Goal: Register for event/course

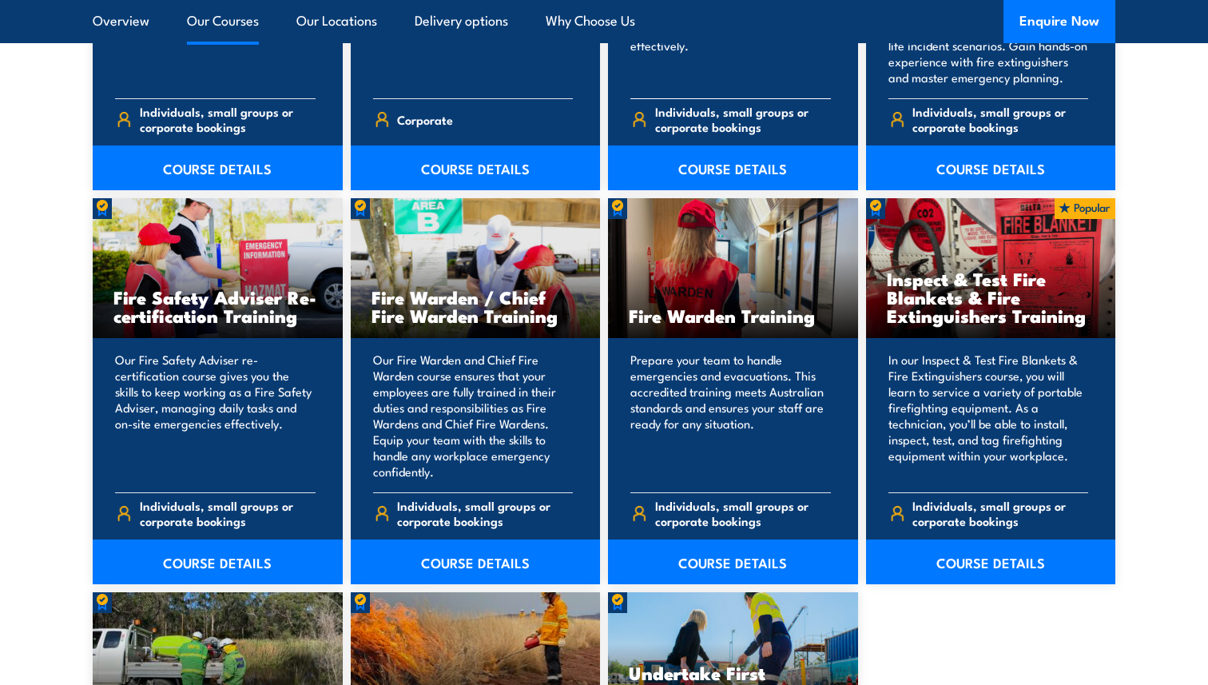
scroll to position [1995, 0]
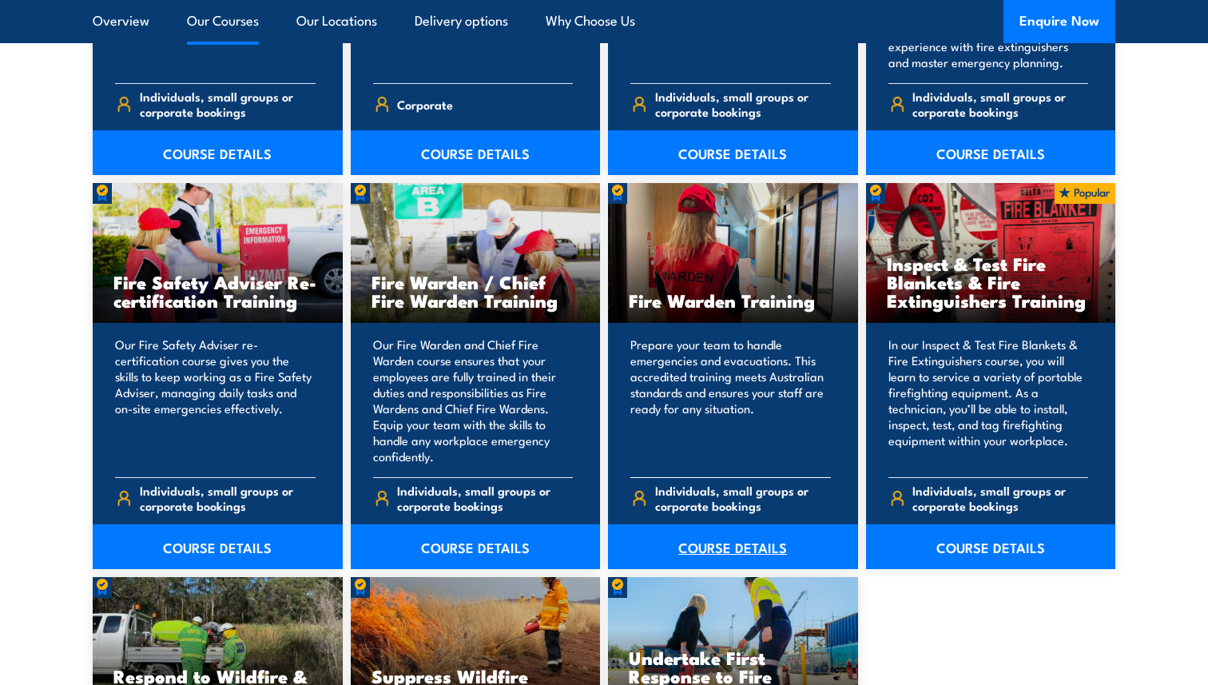
click at [732, 548] on link "COURSE DETAILS" at bounding box center [733, 546] width 250 height 45
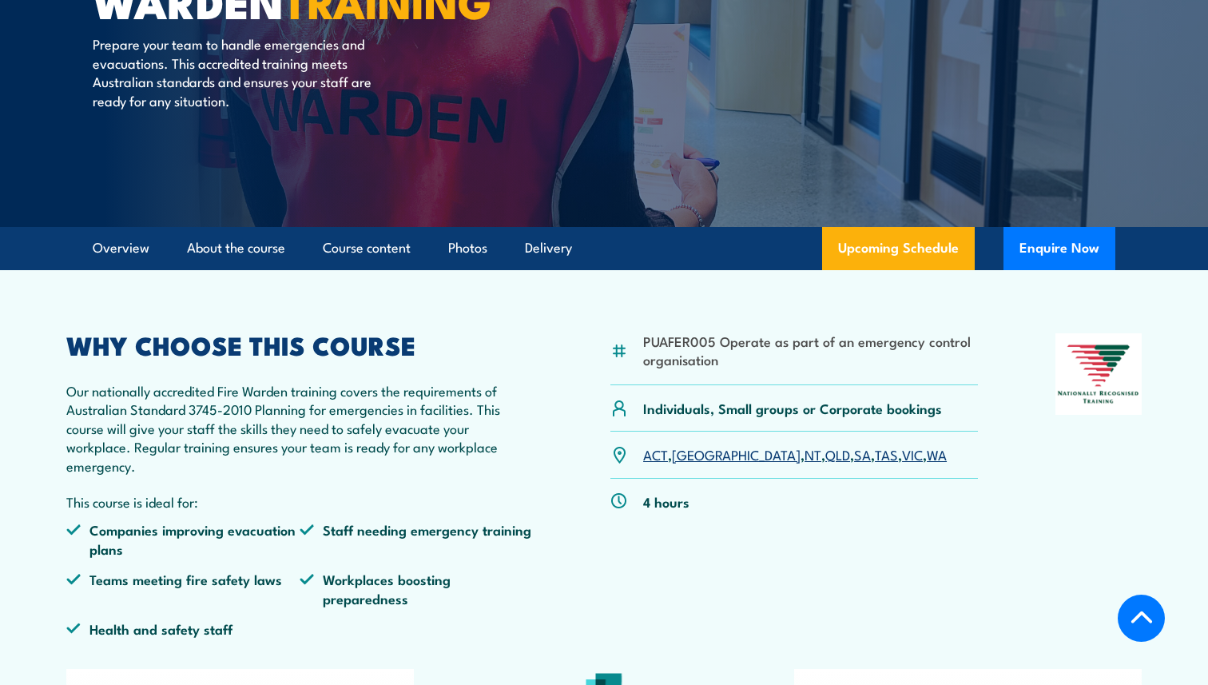
scroll to position [243, 0]
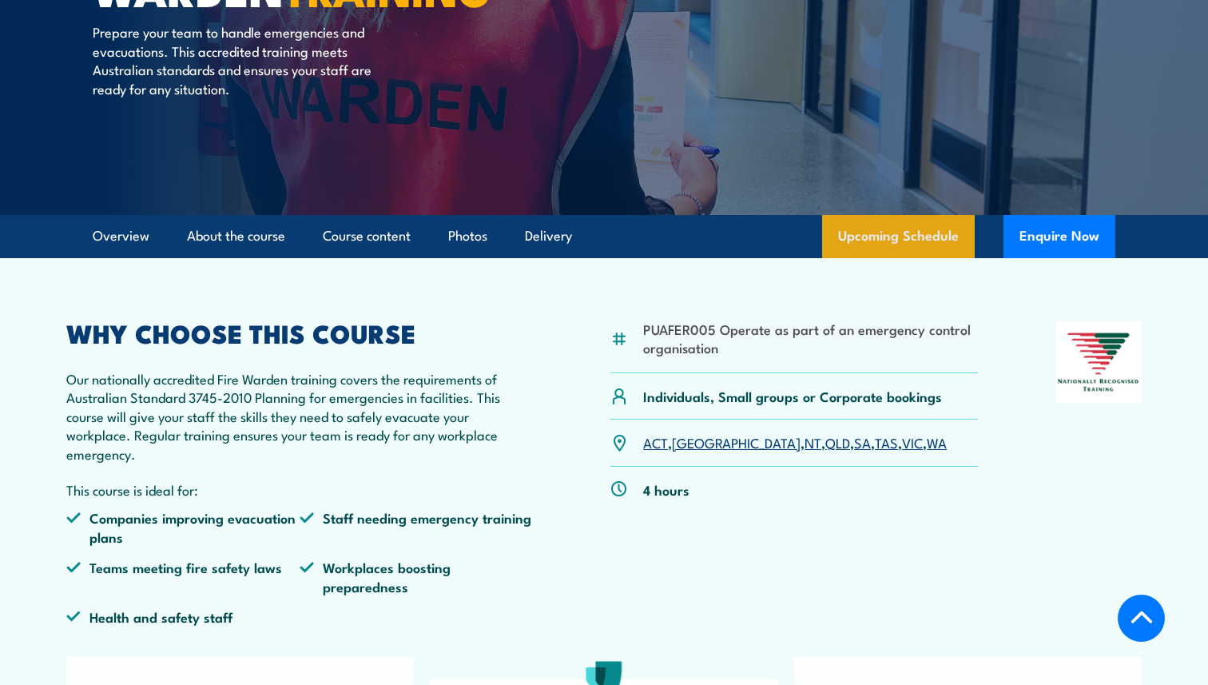
click at [885, 238] on link "Upcoming Schedule" at bounding box center [898, 236] width 153 height 43
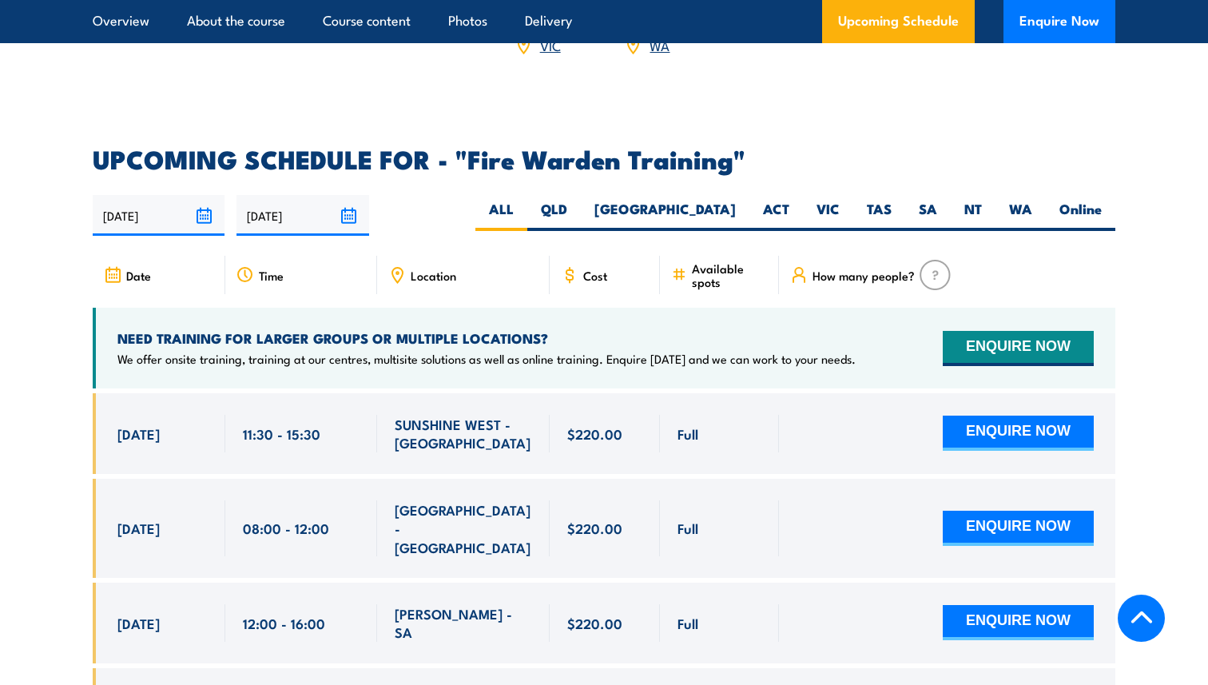
scroll to position [2850, 0]
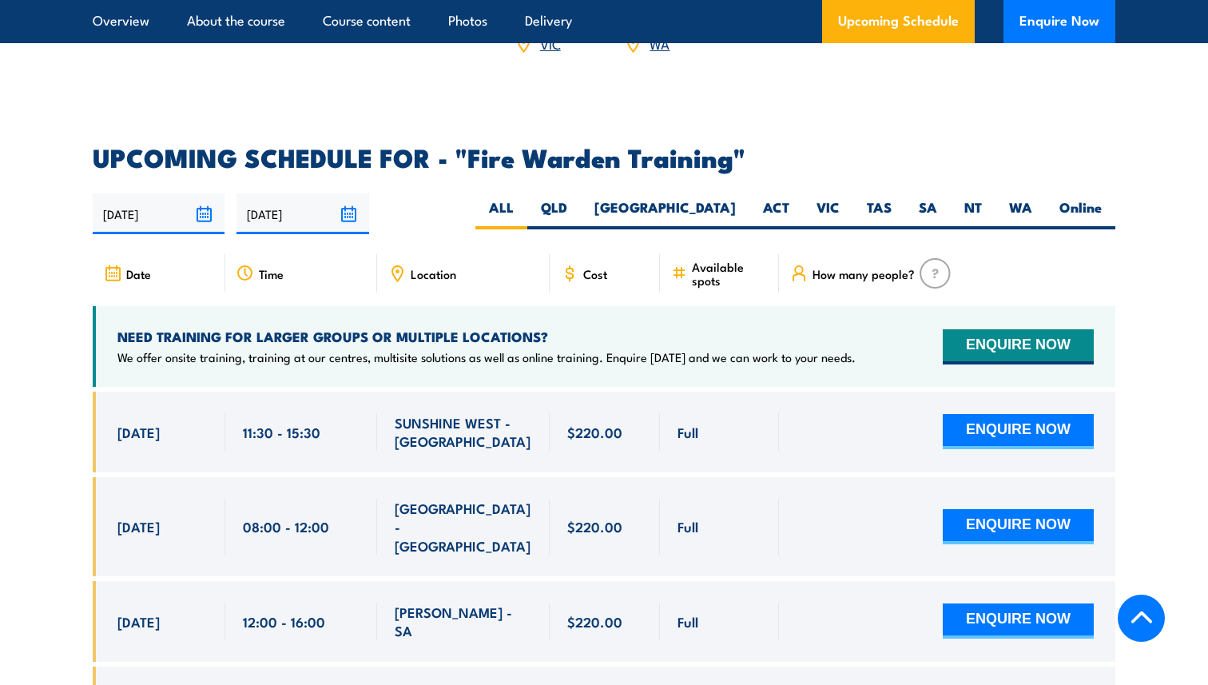
click at [1115, 193] on div "16/09/2025 15/03/2026" at bounding box center [604, 213] width 1023 height 41
click at [1087, 198] on label "Online" at bounding box center [1081, 213] width 70 height 31
click at [1102, 198] on input "Online" at bounding box center [1107, 203] width 10 height 10
radio input "true"
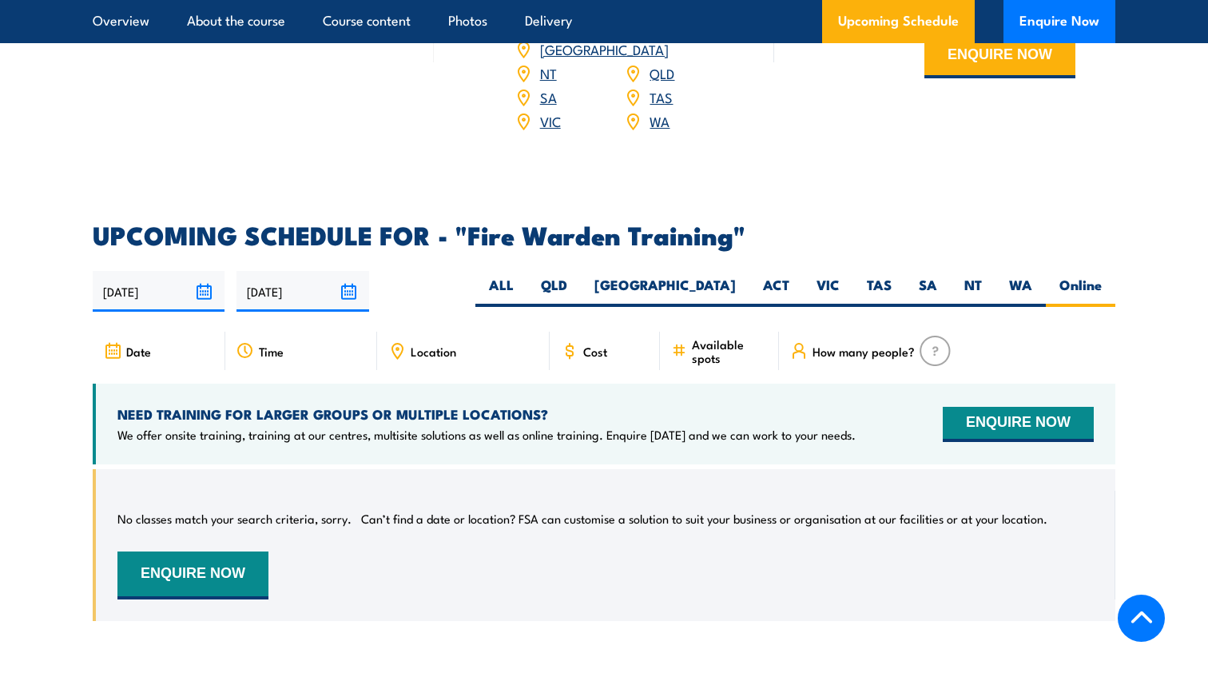
scroll to position [2769, 0]
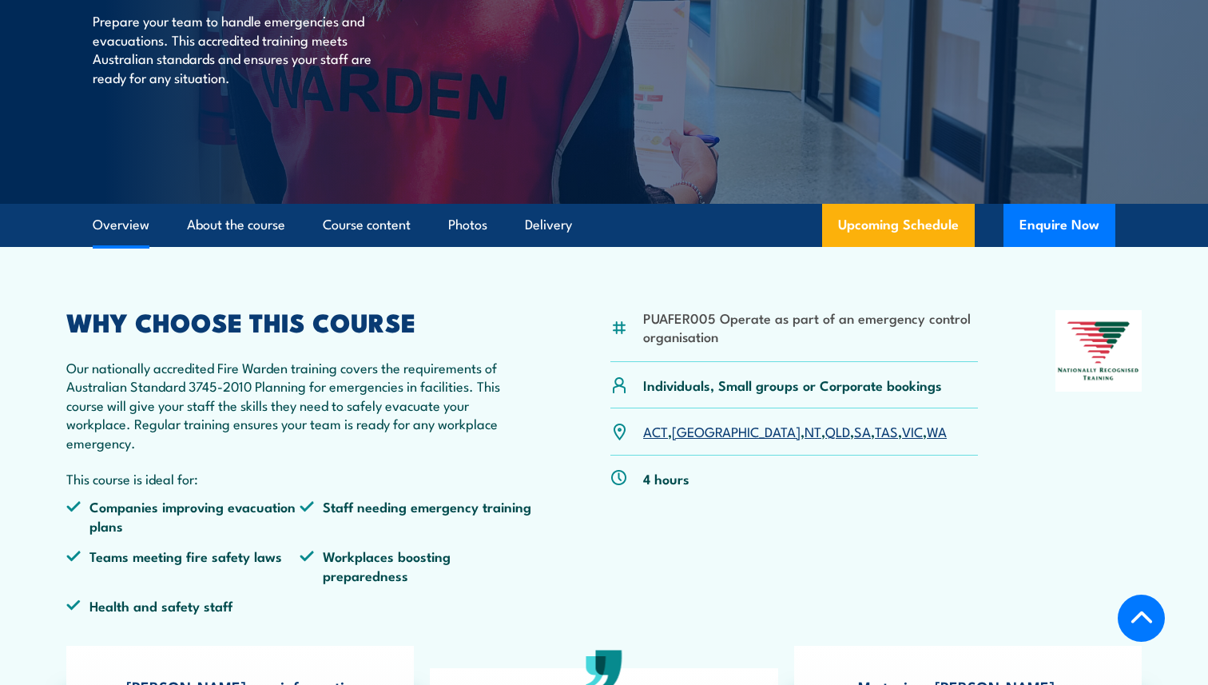
scroll to position [243, 0]
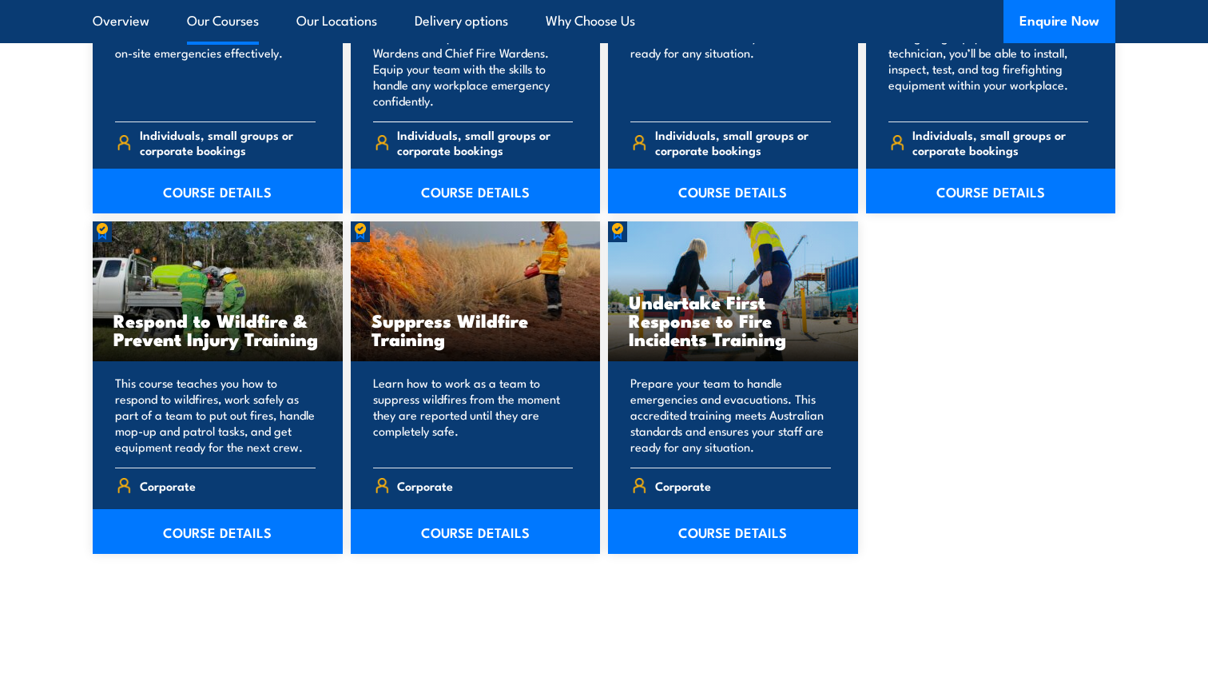
scroll to position [2352, 0]
